Goal: Task Accomplishment & Management: Manage account settings

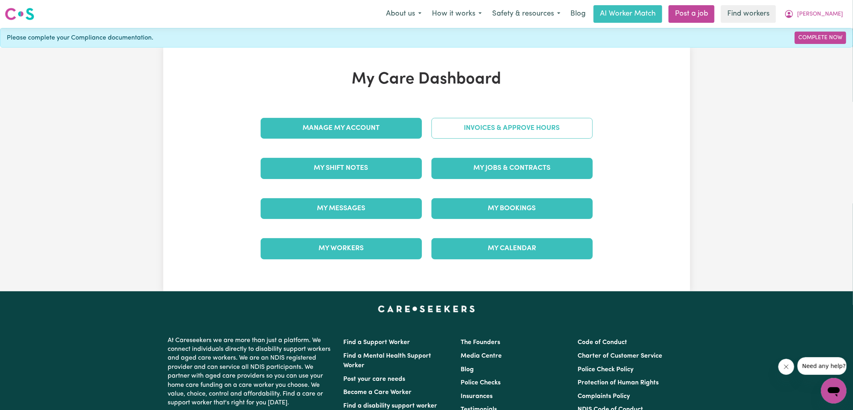
click at [464, 124] on link "Invoices & Approve Hours" at bounding box center [512, 128] width 161 height 21
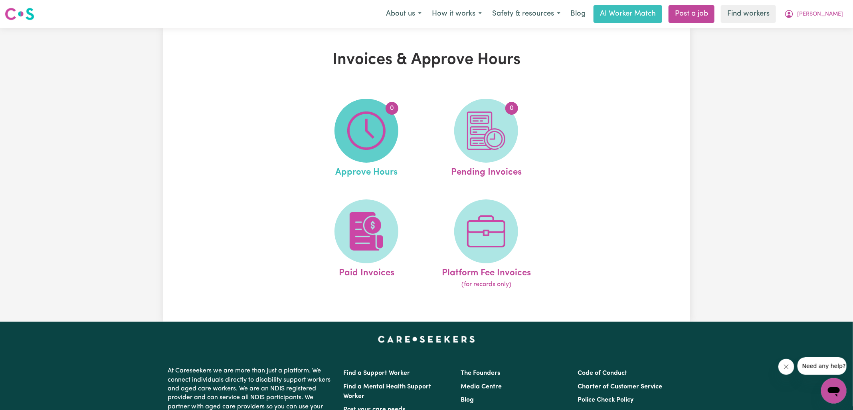
click at [386, 132] on span "0" at bounding box center [367, 131] width 64 height 64
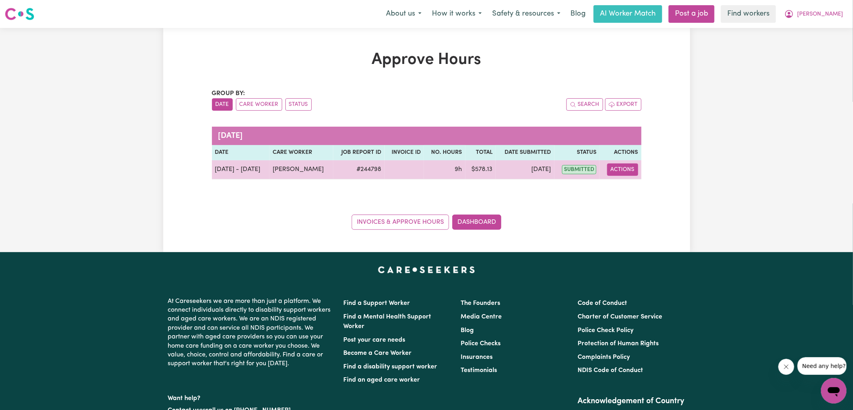
click at [624, 171] on button "Actions" at bounding box center [622, 169] width 31 height 12
click at [635, 191] on link "View Job Report" at bounding box center [643, 188] width 68 height 16
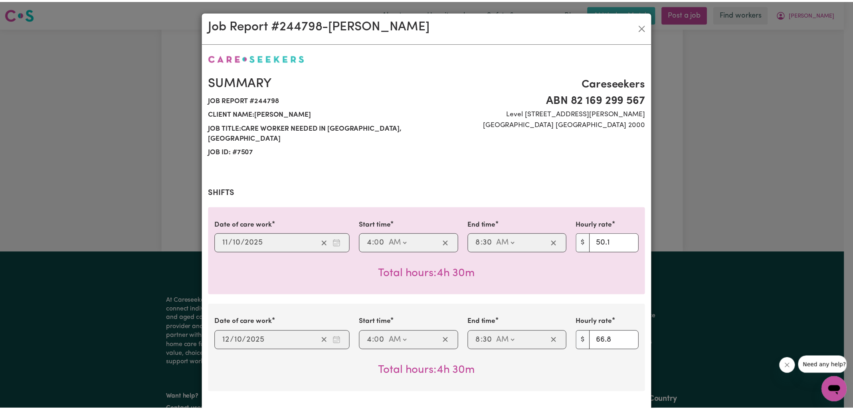
scroll to position [302, 0]
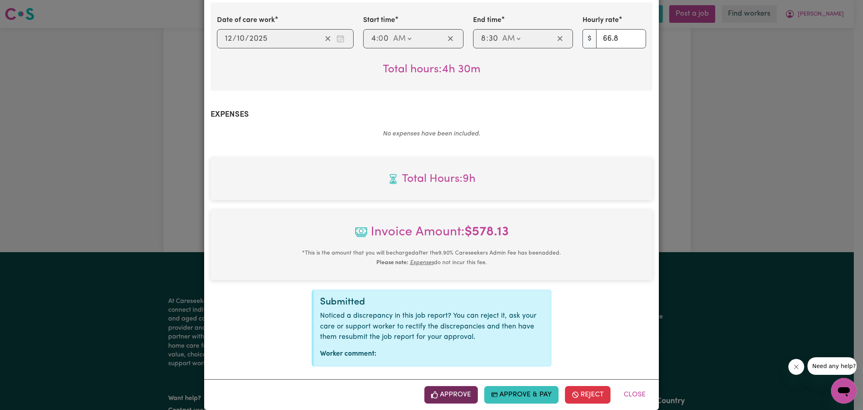
click at [451, 386] on button "Approve" at bounding box center [451, 395] width 54 height 18
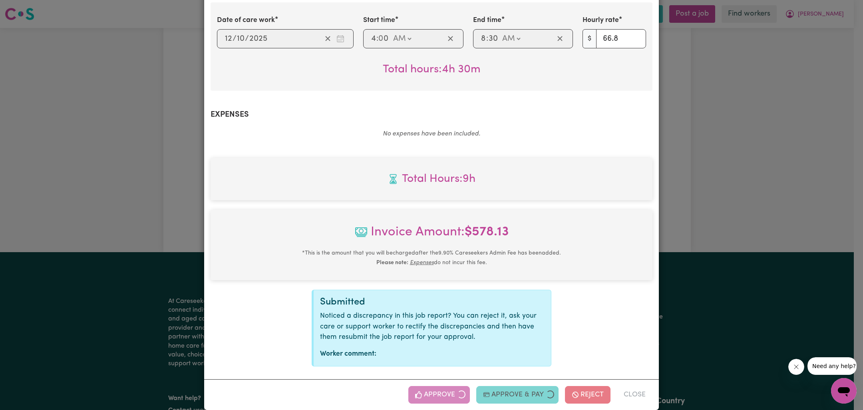
click at [684, 230] on div "Job Report # 244798 - [PERSON_NAME] Summary Job report # 244798 Client name: [P…" at bounding box center [431, 205] width 863 height 410
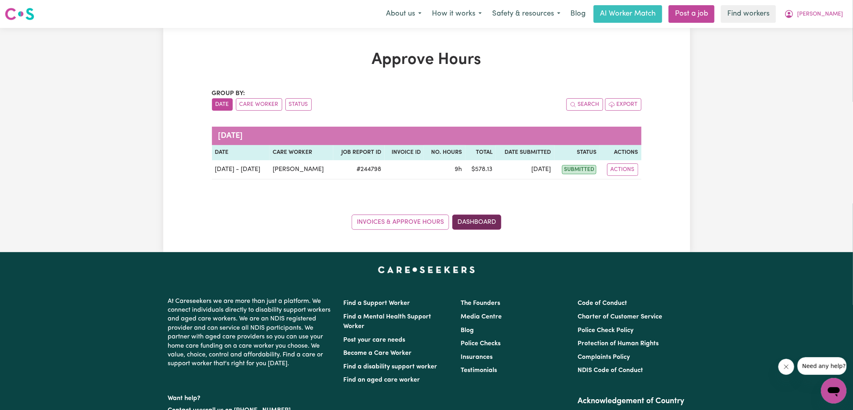
click at [489, 227] on link "Dashboard" at bounding box center [476, 221] width 49 height 15
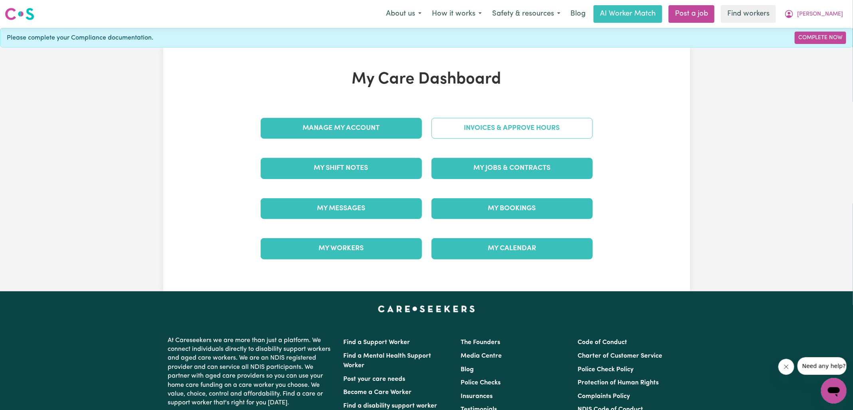
click at [486, 124] on link "Invoices & Approve Hours" at bounding box center [512, 128] width 161 height 21
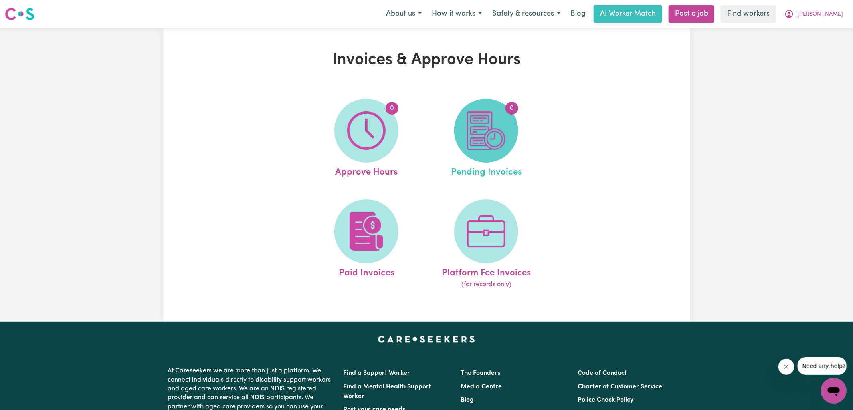
click at [495, 136] on img at bounding box center [486, 130] width 38 height 38
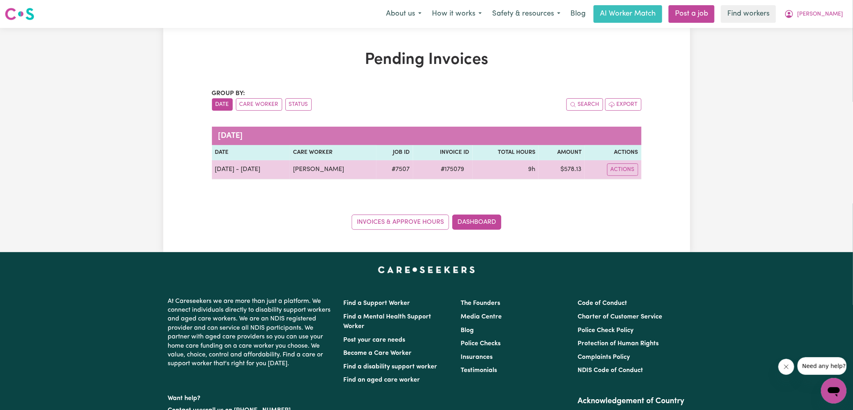
click at [445, 169] on span "# 175079" at bounding box center [453, 170] width 33 height 10
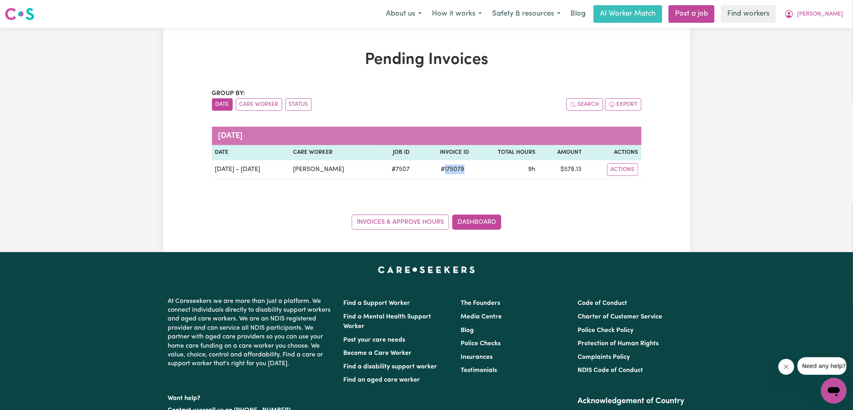
copy span "175079"
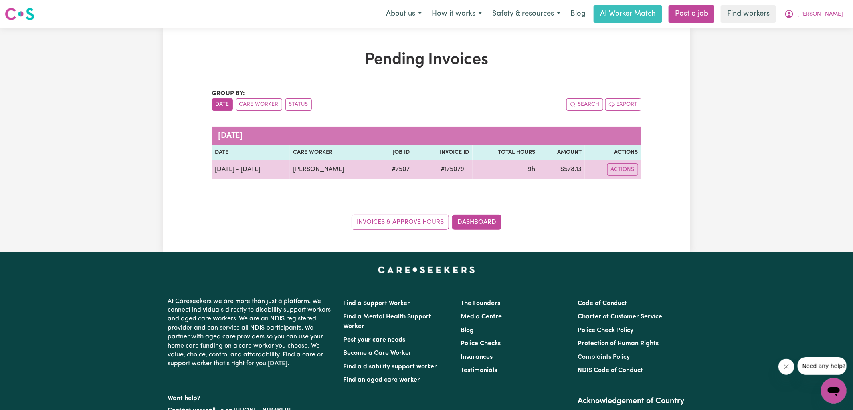
click at [575, 168] on td "$ 578.13" at bounding box center [562, 169] width 46 height 19
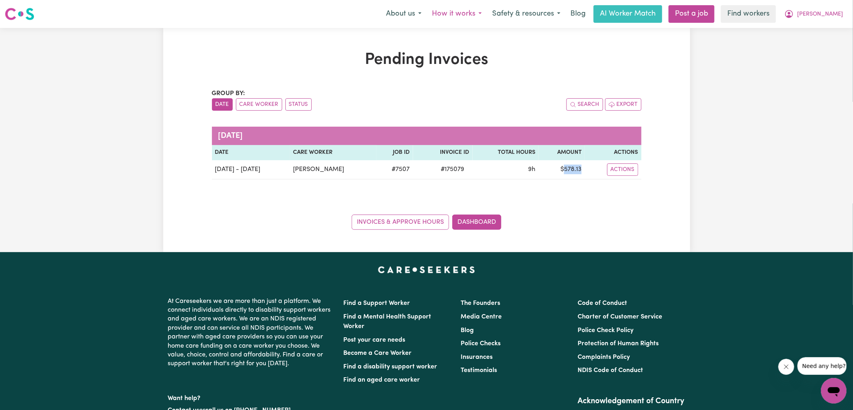
copy td "578.13"
click at [794, 16] on icon "My Account" at bounding box center [790, 14] width 8 height 8
click at [809, 48] on link "Logout" at bounding box center [816, 45] width 63 height 15
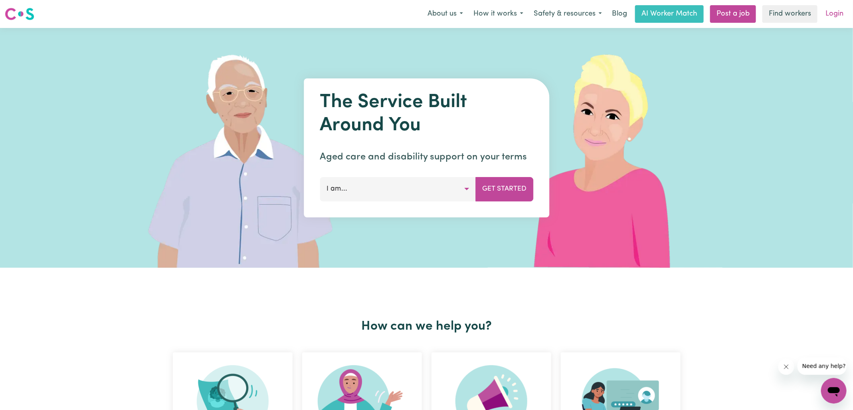
click at [845, 10] on link "Login" at bounding box center [835, 14] width 28 height 18
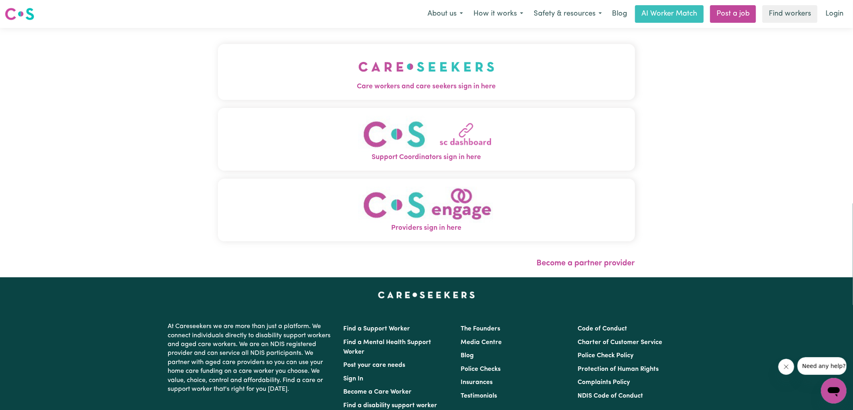
click at [473, 74] on img "Care workers and care seekers sign in here" at bounding box center [427, 67] width 136 height 30
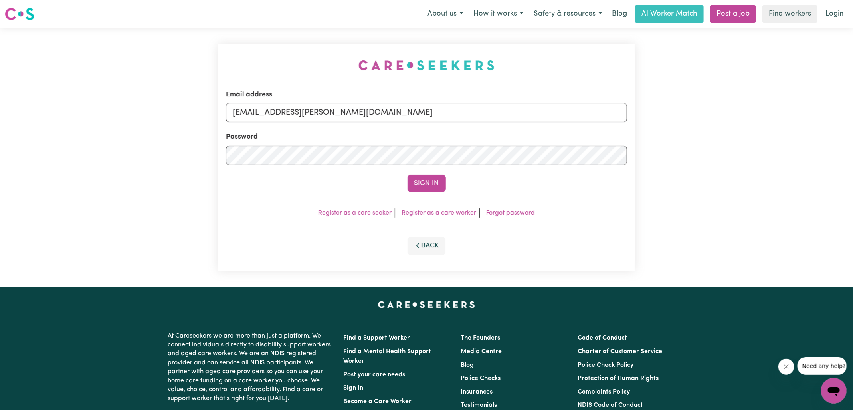
click at [248, 58] on div "Email address [EMAIL_ADDRESS][PERSON_NAME][DOMAIN_NAME] Password Sign In Regist…" at bounding box center [426, 157] width 427 height 259
drag, startPoint x: 274, startPoint y: 110, endPoint x: 605, endPoint y: 112, distance: 331.9
click at [604, 117] on input "[EMAIL_ADDRESS][PERSON_NAME][DOMAIN_NAME]" at bounding box center [426, 112] width 401 height 19
type input "[EMAIL_ADDRESS][DOMAIN_NAME]"
click at [408, 175] on button "Sign In" at bounding box center [427, 184] width 38 height 18
